Goal: Transaction & Acquisition: Purchase product/service

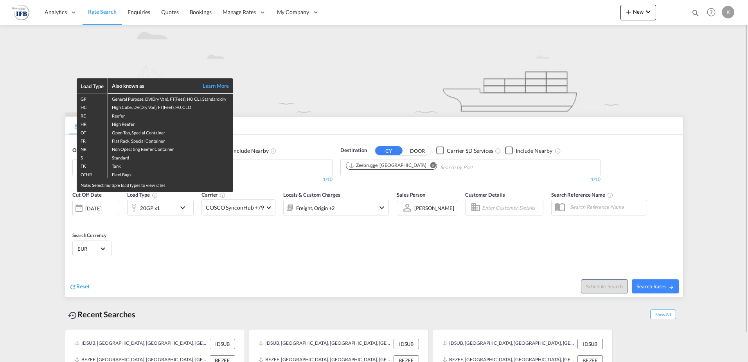
drag, startPoint x: 302, startPoint y: 174, endPoint x: 263, endPoint y: 171, distance: 39.3
click at [295, 174] on div "Load Type Also known as Learn More GP General Purpose, DV(Dry Van), FT(Feet), H…" at bounding box center [374, 181] width 748 height 362
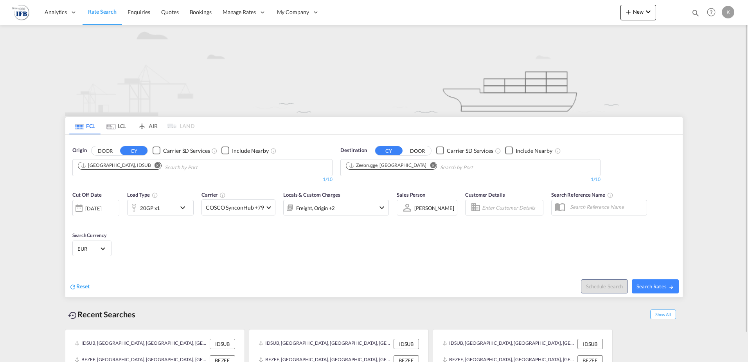
click at [155, 164] on md-icon "Remove" at bounding box center [158, 165] width 6 height 6
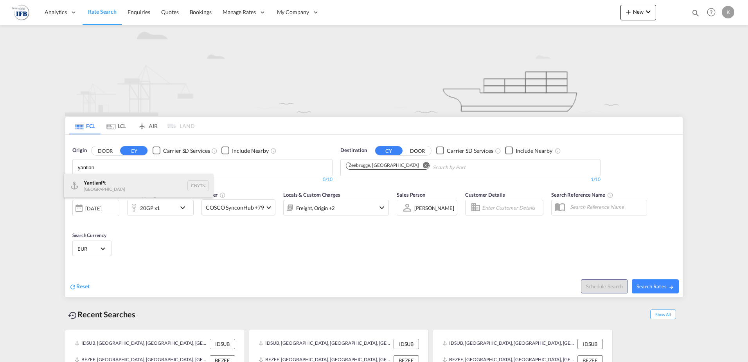
type input "yantian"
drag, startPoint x: 109, startPoint y: 185, endPoint x: 170, endPoint y: 184, distance: 61.4
click at [109, 185] on div "Yantian Pt China CNYTN" at bounding box center [138, 185] width 149 height 23
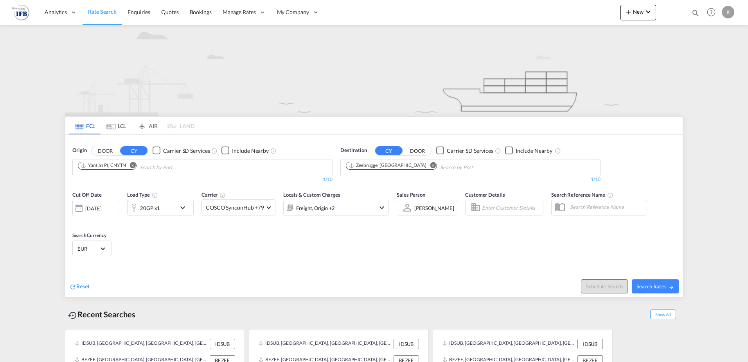
click at [430, 163] on md-icon "Remove" at bounding box center [433, 165] width 6 height 6
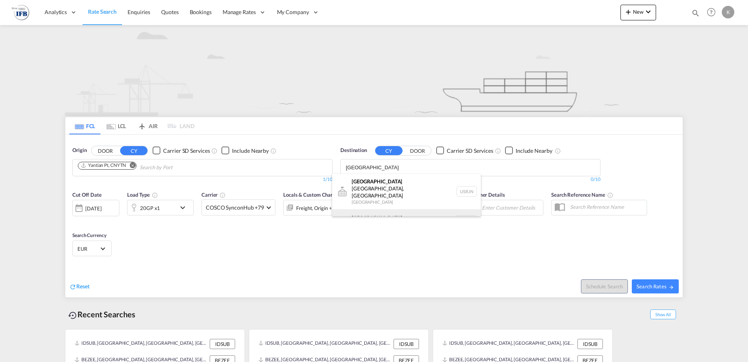
type input "[GEOGRAPHIC_DATA]"
click at [368, 209] on div "[GEOGRAPHIC_DATA] [GEOGRAPHIC_DATA] NLRTM" at bounding box center [406, 220] width 149 height 23
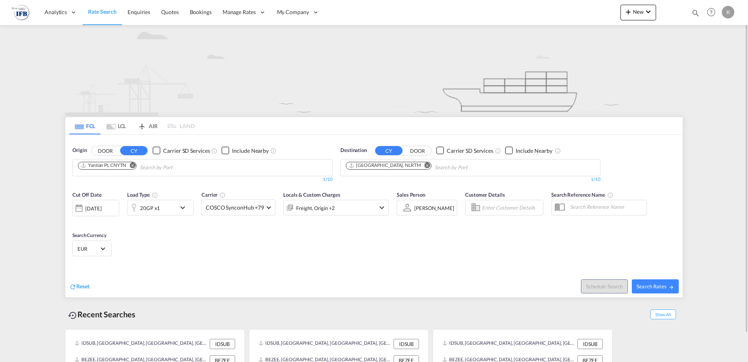
drag, startPoint x: 369, startPoint y: 260, endPoint x: 378, endPoint y: 257, distance: 9.7
click at [369, 260] on div "Cut Off Date [DATE] [DATE] Load Type 20GP x1 Carrier COSCO SynconHub +79 Online…" at bounding box center [373, 225] width 617 height 76
click at [90, 206] on div "[DATE]" at bounding box center [93, 208] width 16 height 7
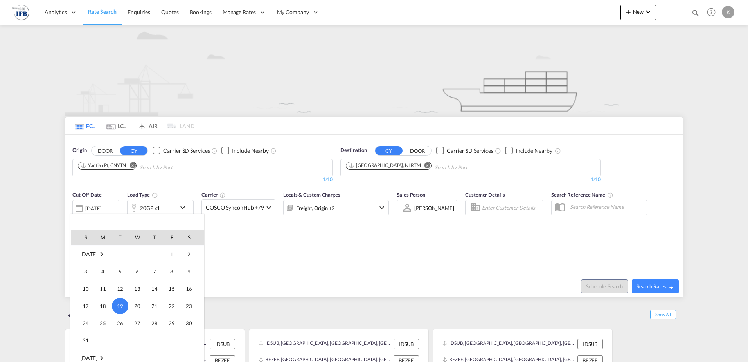
scroll to position [350, 0]
drag, startPoint x: 90, startPoint y: 354, endPoint x: 301, endPoint y: 290, distance: 220.4
click at [92, 353] on span "7" at bounding box center [86, 353] width 16 height 16
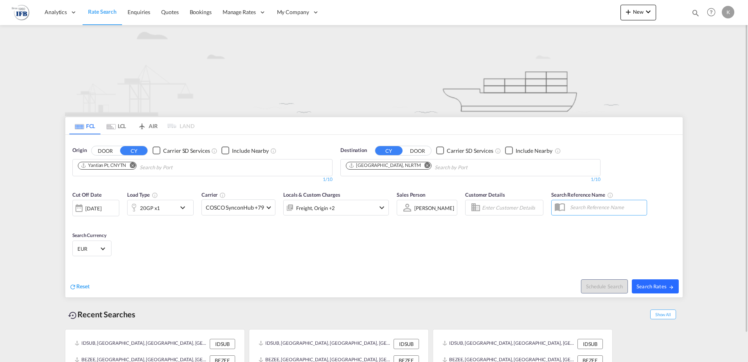
click at [642, 282] on button "Search Rates" at bounding box center [655, 286] width 47 height 14
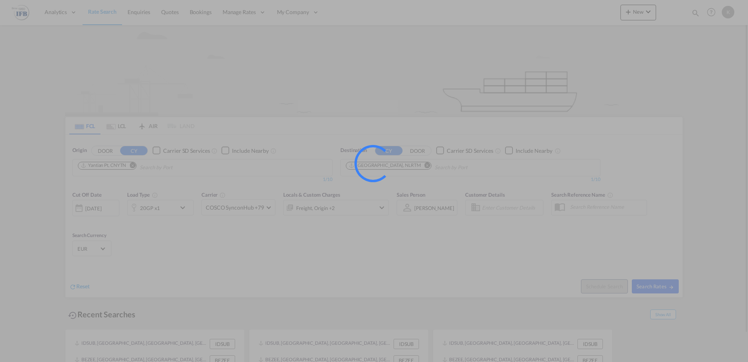
type input "CNYTN to NLRTM / [DATE]"
